Goal: Task Accomplishment & Management: Manage account settings

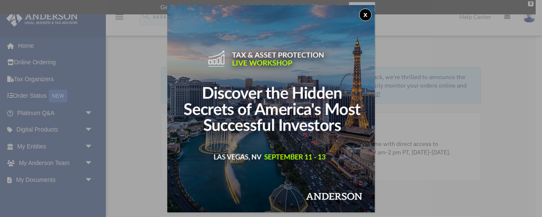
click at [367, 12] on button "x" at bounding box center [365, 14] width 13 height 13
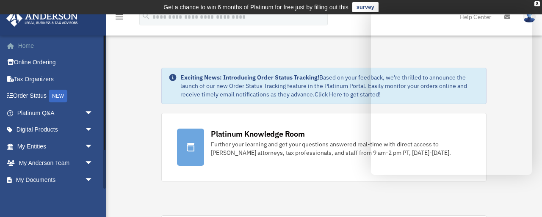
click at [33, 43] on link "Home" at bounding box center [56, 45] width 100 height 17
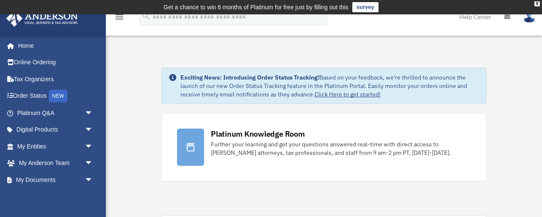
click at [381, 20] on div "menu search Site Menu add [EMAIL_ADDRESS][DOMAIN_NAME] My Profile Reset Passwor…" at bounding box center [271, 20] width 530 height 29
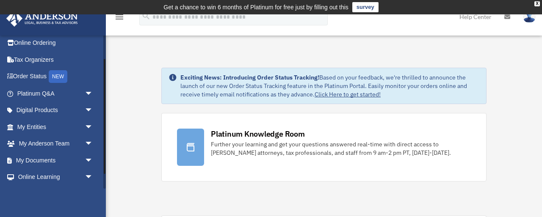
scroll to position [52, 0]
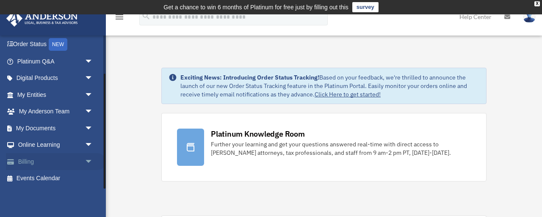
click at [25, 156] on link "Billing arrow_drop_down" at bounding box center [56, 161] width 100 height 17
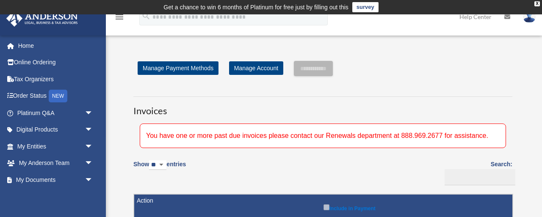
click at [263, 64] on link "Manage Account" at bounding box center [256, 68] width 54 height 14
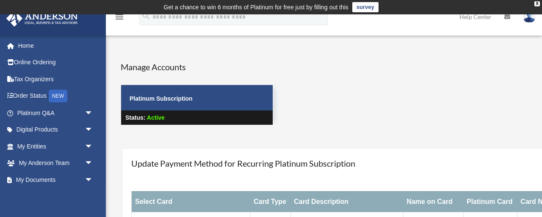
click at [410, 56] on div "User Account date_range Published on Last updated November 11, 2021 April 13, 2…" at bounding box center [323, 180] width 430 height 259
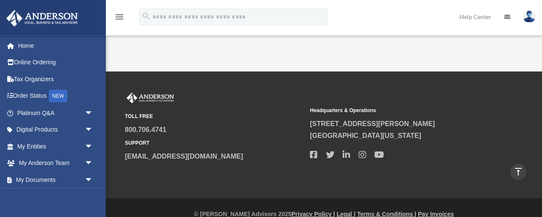
scroll to position [264, 0]
